Goal: Transaction & Acquisition: Book appointment/travel/reservation

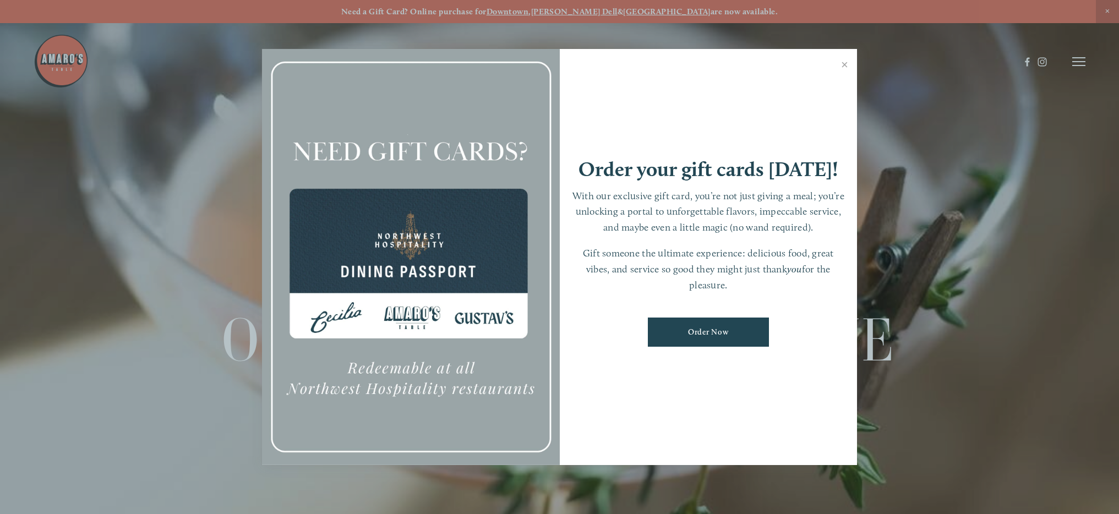
click at [845, 66] on link "Close" at bounding box center [844, 66] width 21 height 31
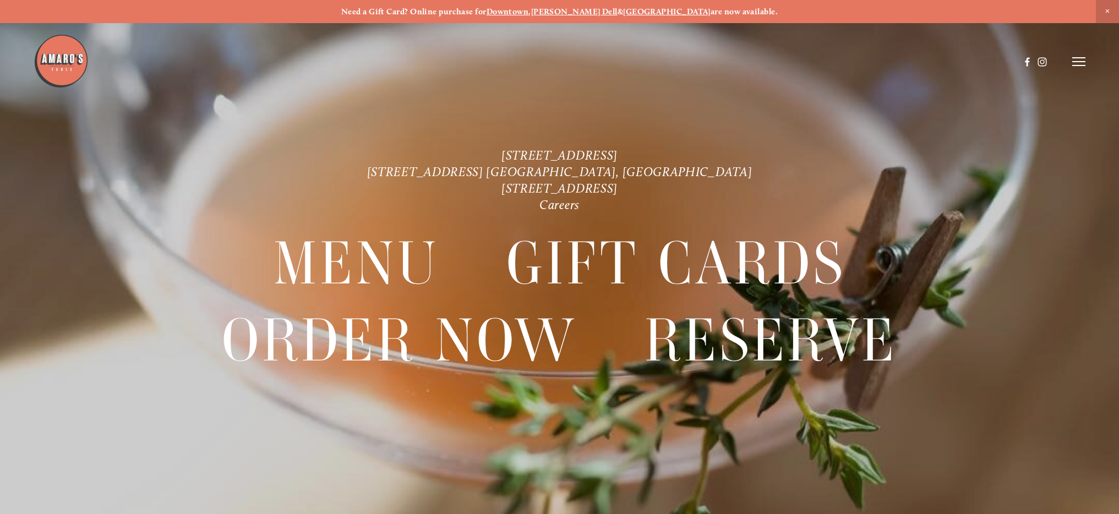
click at [1079, 64] on icon at bounding box center [1079, 62] width 13 height 10
click at [983, 59] on span "Reserve" at bounding box center [996, 61] width 29 height 10
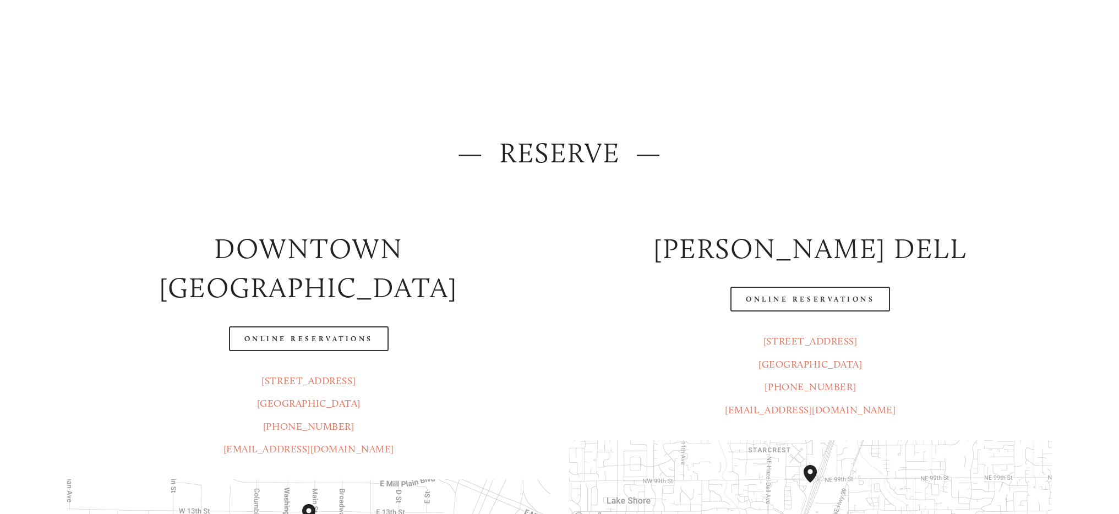
scroll to position [55, 0]
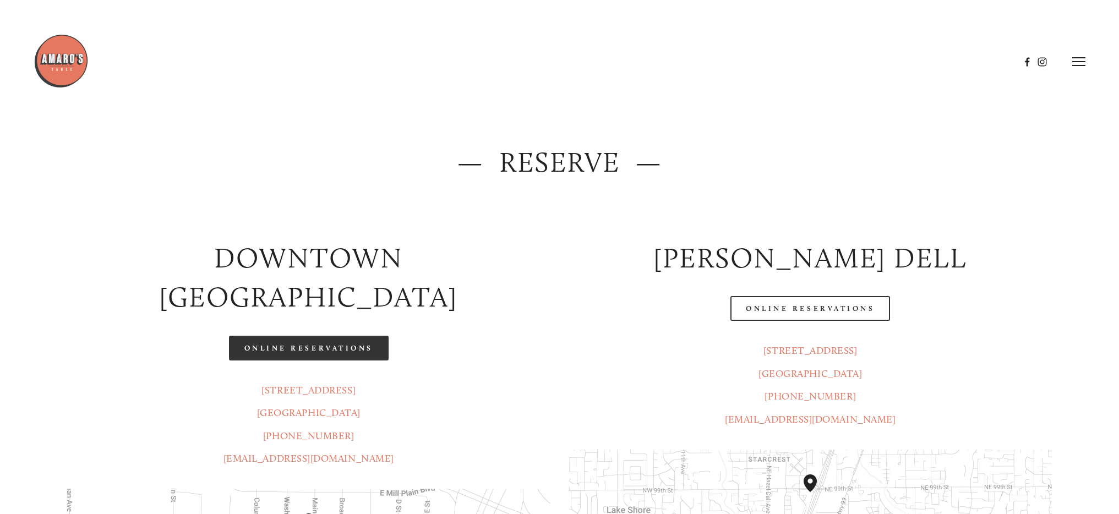
click at [373, 336] on link "Online Reservations" at bounding box center [309, 348] width 160 height 25
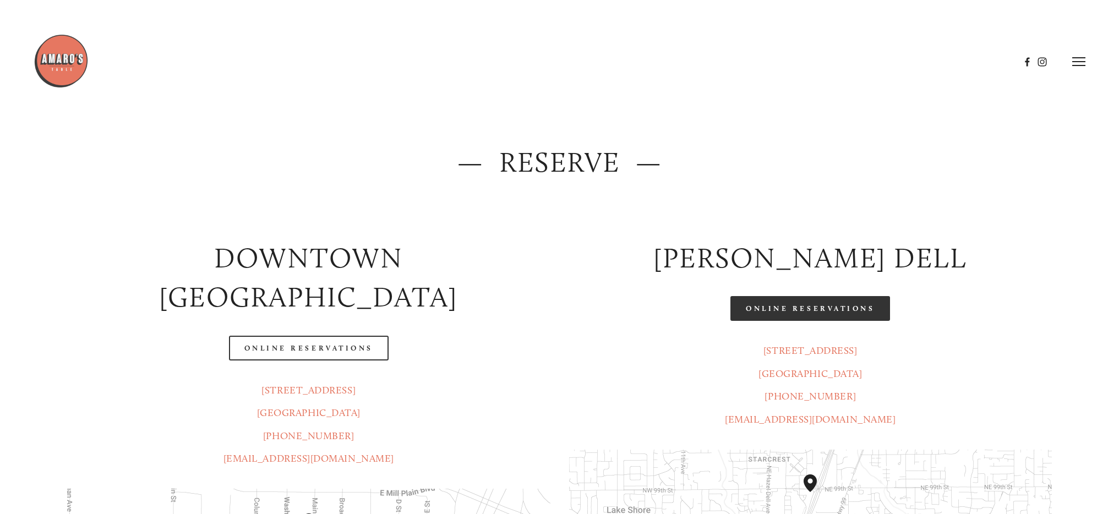
click at [759, 311] on link "Online Reservations" at bounding box center [811, 308] width 160 height 25
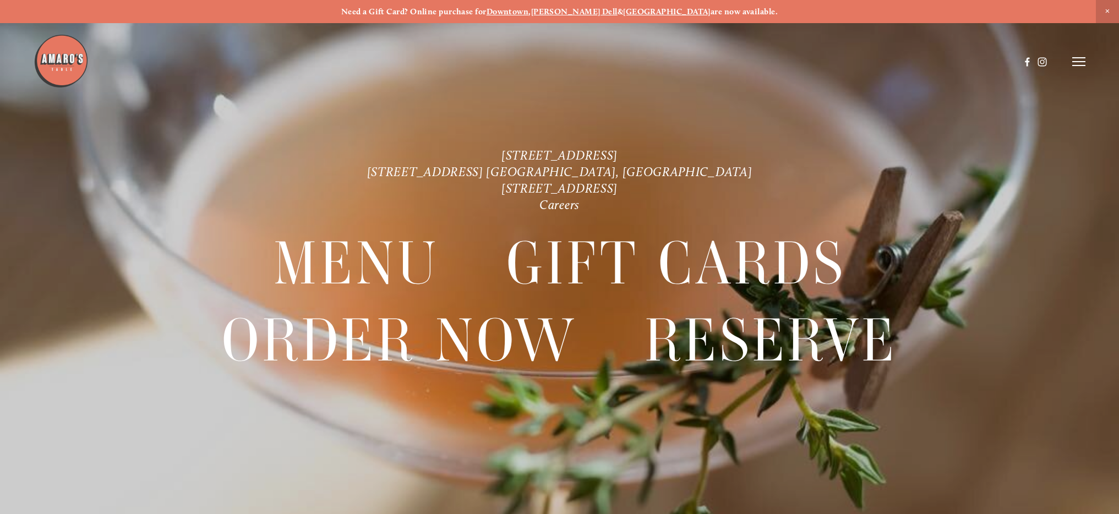
click at [1080, 59] on icon at bounding box center [1079, 62] width 13 height 10
click at [997, 62] on span "Reserve" at bounding box center [996, 61] width 29 height 10
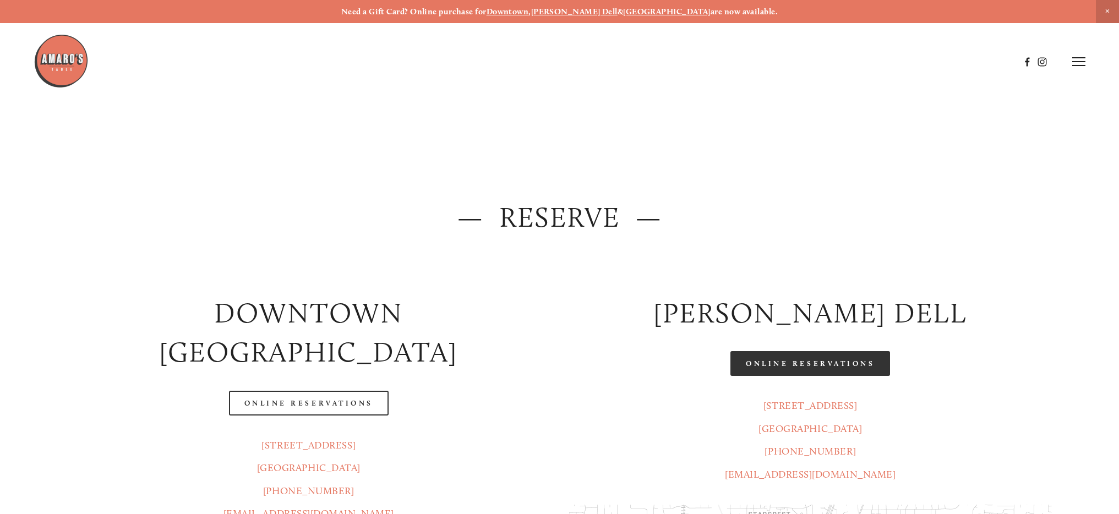
click at [753, 361] on link "Online Reservations" at bounding box center [811, 363] width 160 height 25
